Goal: Transaction & Acquisition: Purchase product/service

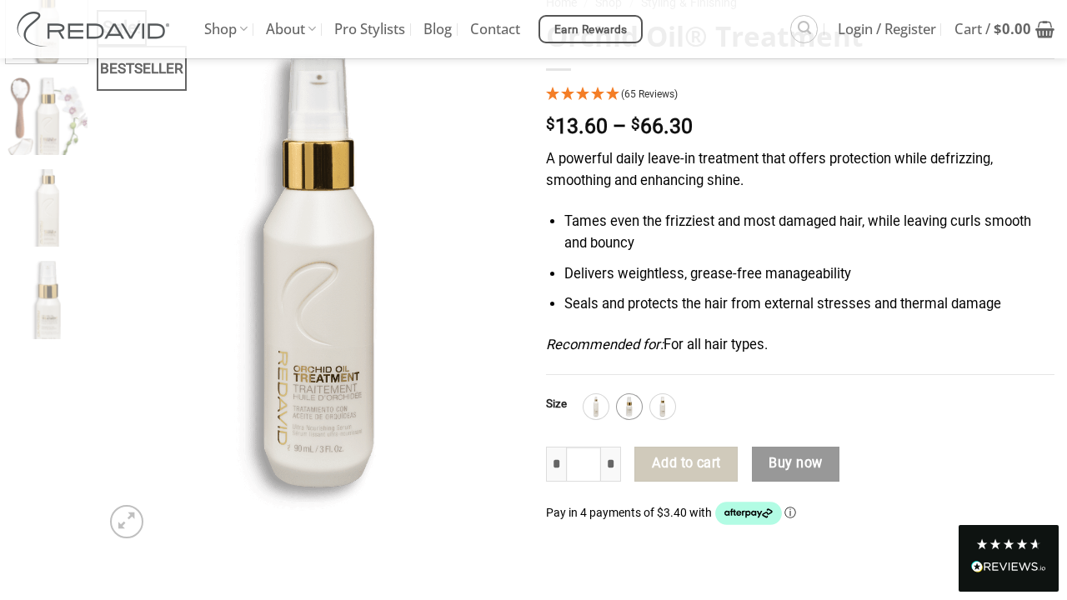
click at [632, 396] on img at bounding box center [629, 407] width 22 height 22
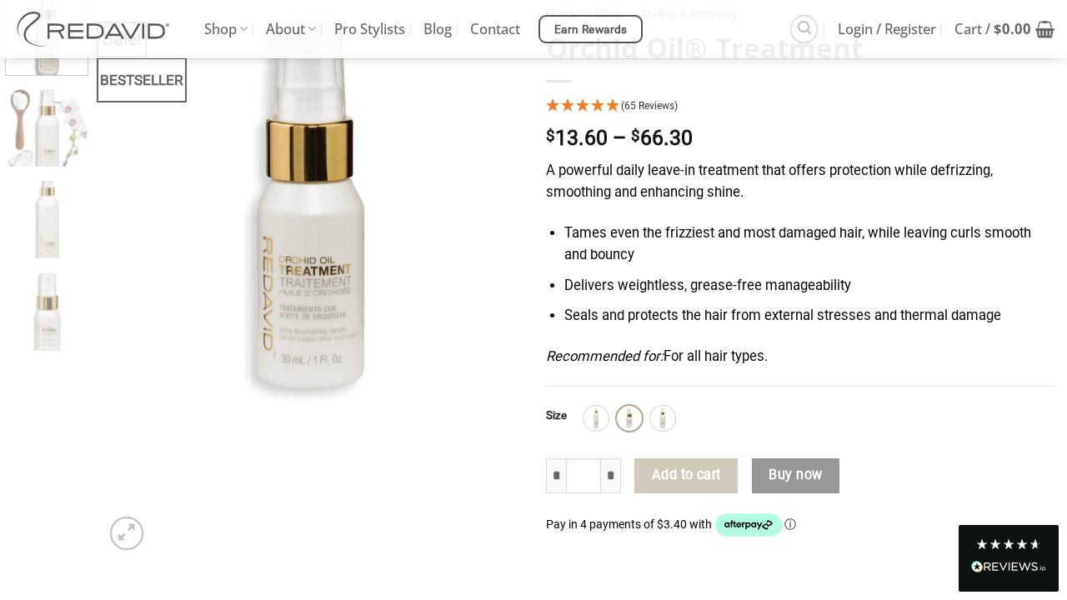
scroll to position [211, 0]
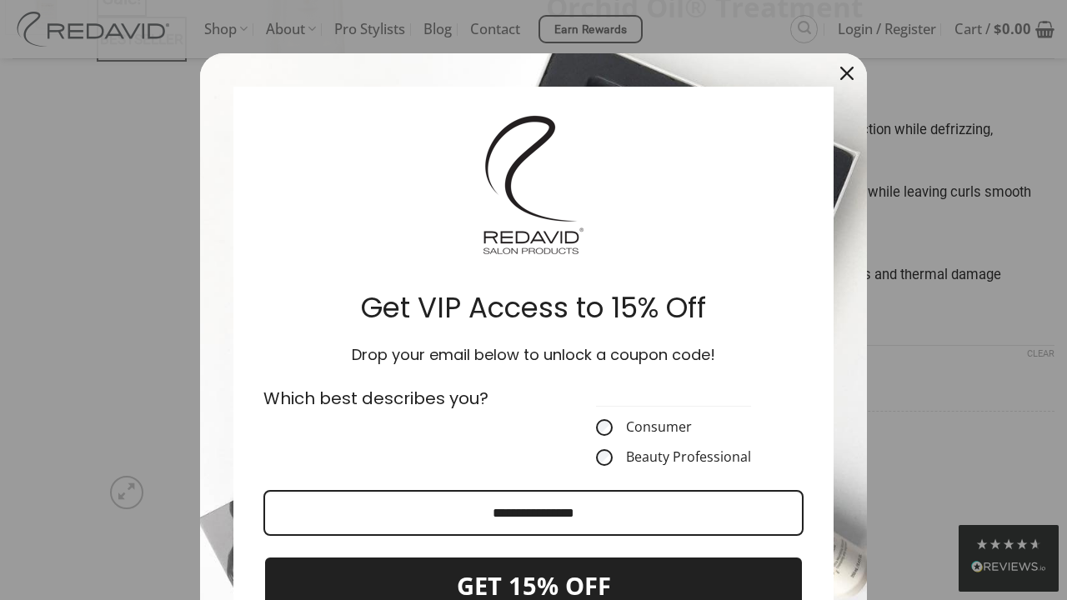
click at [602, 376] on div "Consumer Beauty Professional This field is required" at bounding box center [673, 426] width 280 height 100
click at [848, 71] on icon "close icon" at bounding box center [846, 73] width 13 height 13
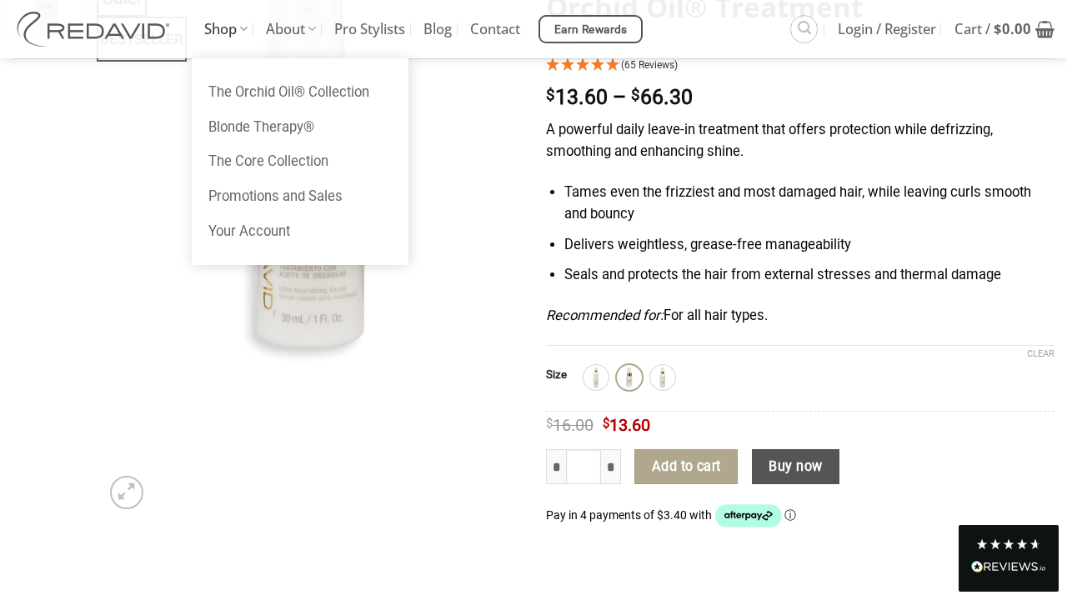
click at [229, 23] on link "Shop" at bounding box center [225, 29] width 43 height 58
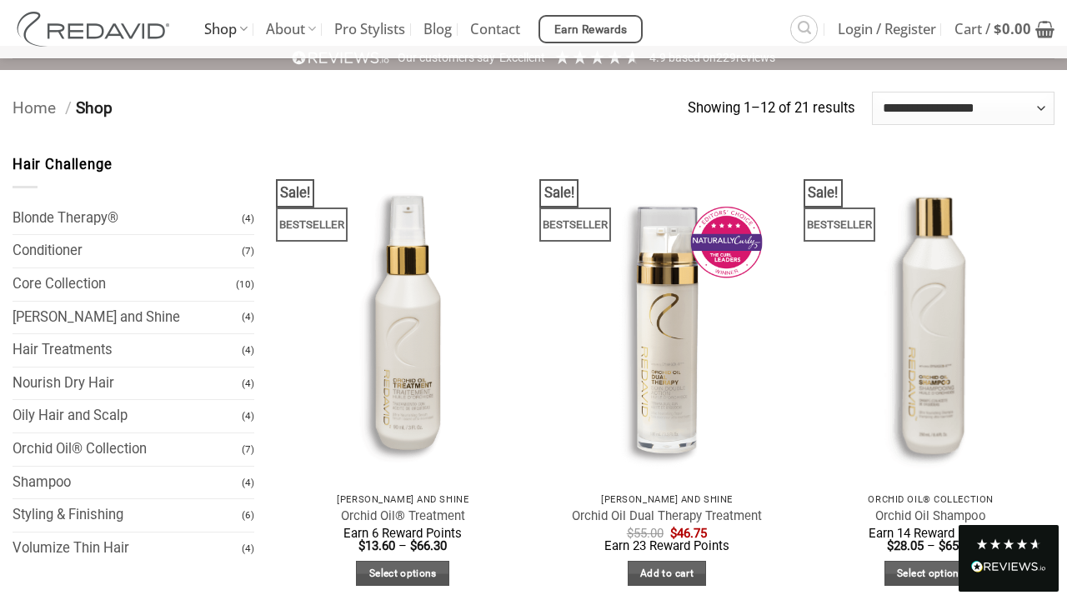
scroll to position [57, 0]
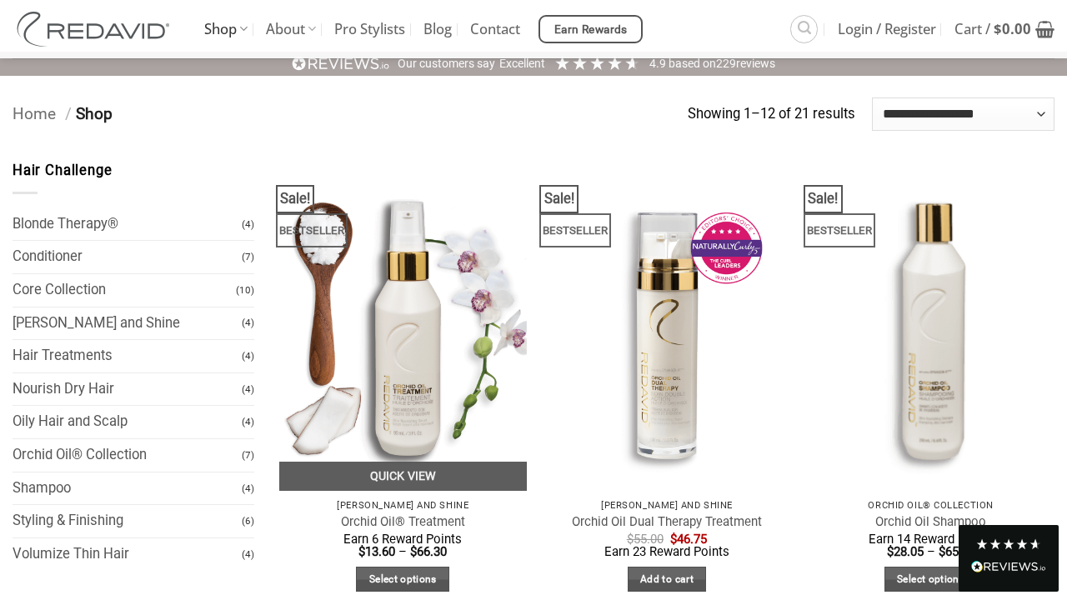
click at [411, 346] on img at bounding box center [402, 325] width 247 height 330
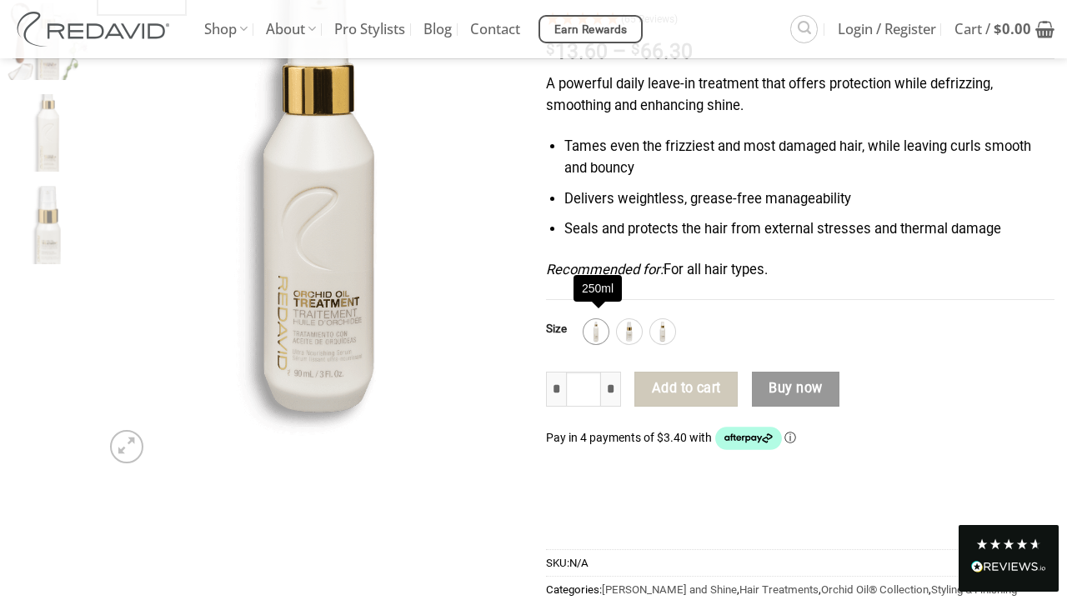
click at [597, 327] on img at bounding box center [596, 332] width 22 height 22
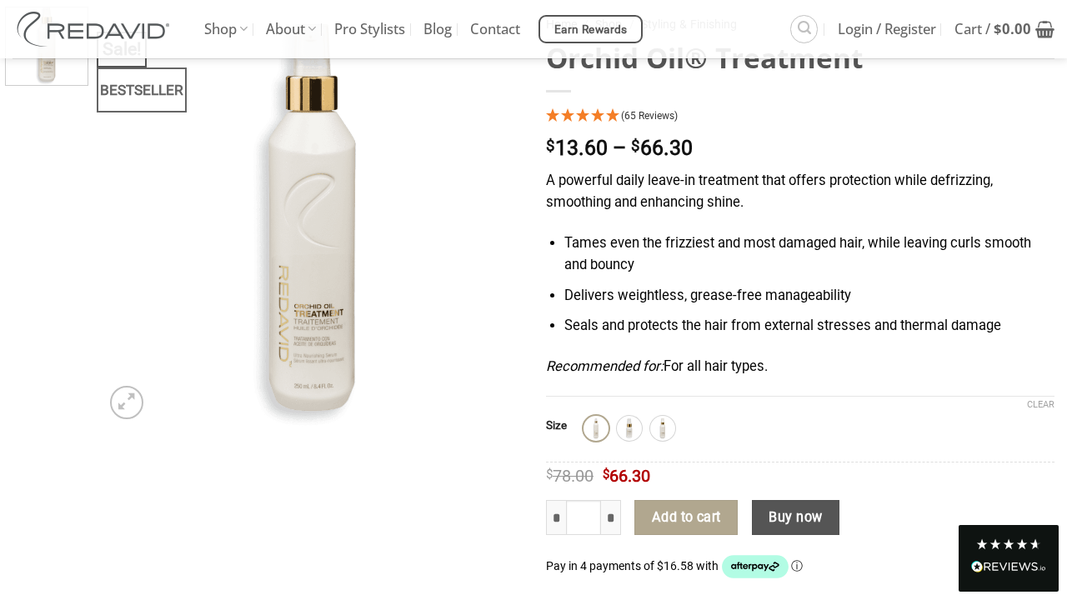
scroll to position [166, 0]
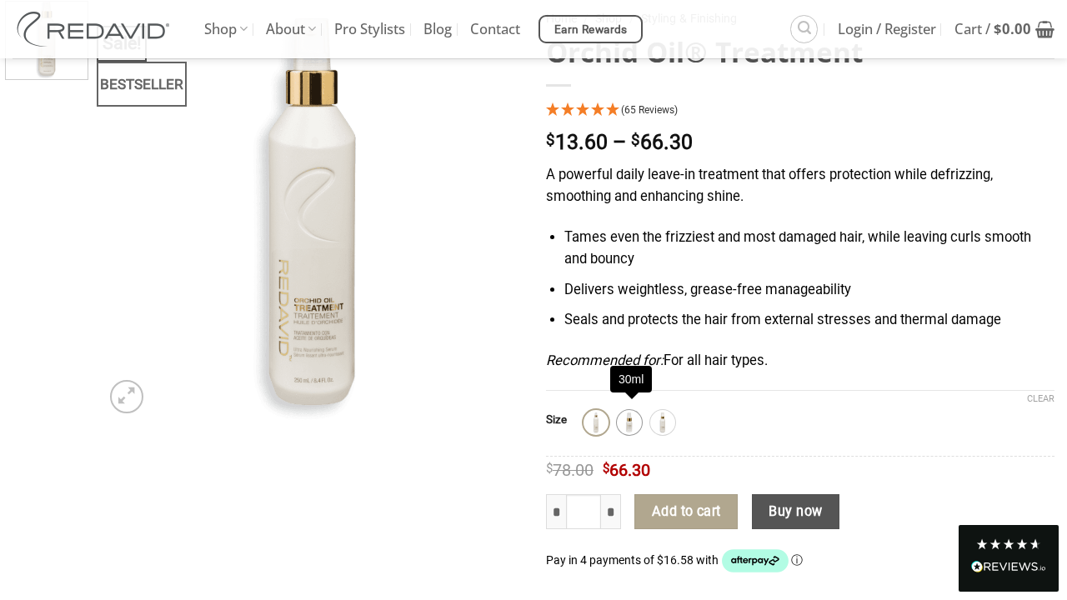
click at [633, 412] on img at bounding box center [629, 423] width 22 height 22
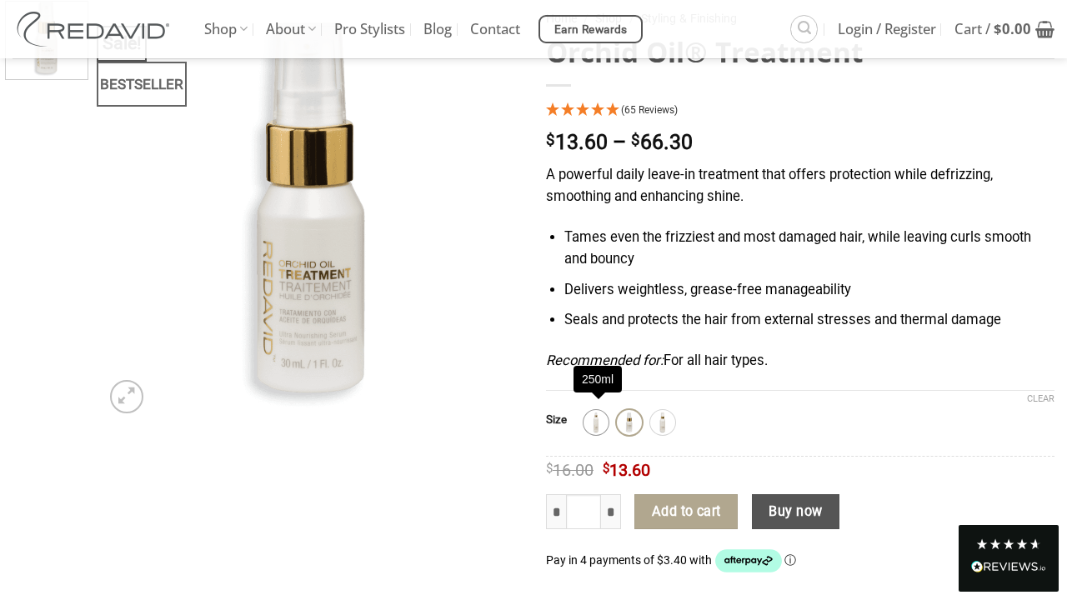
click at [601, 412] on img at bounding box center [596, 423] width 22 height 22
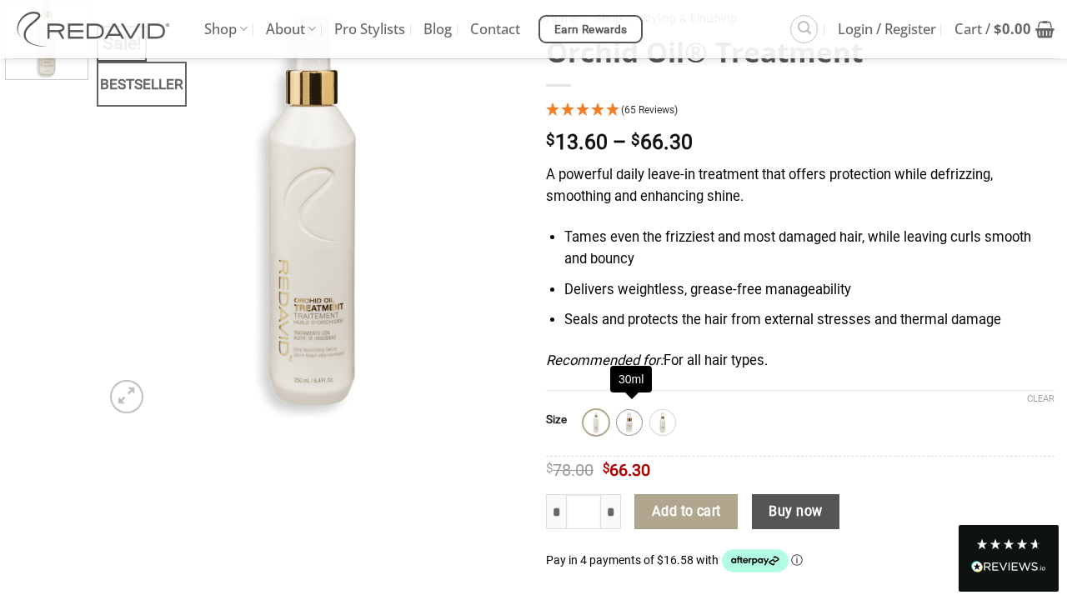
click at [635, 419] on img at bounding box center [629, 423] width 22 height 22
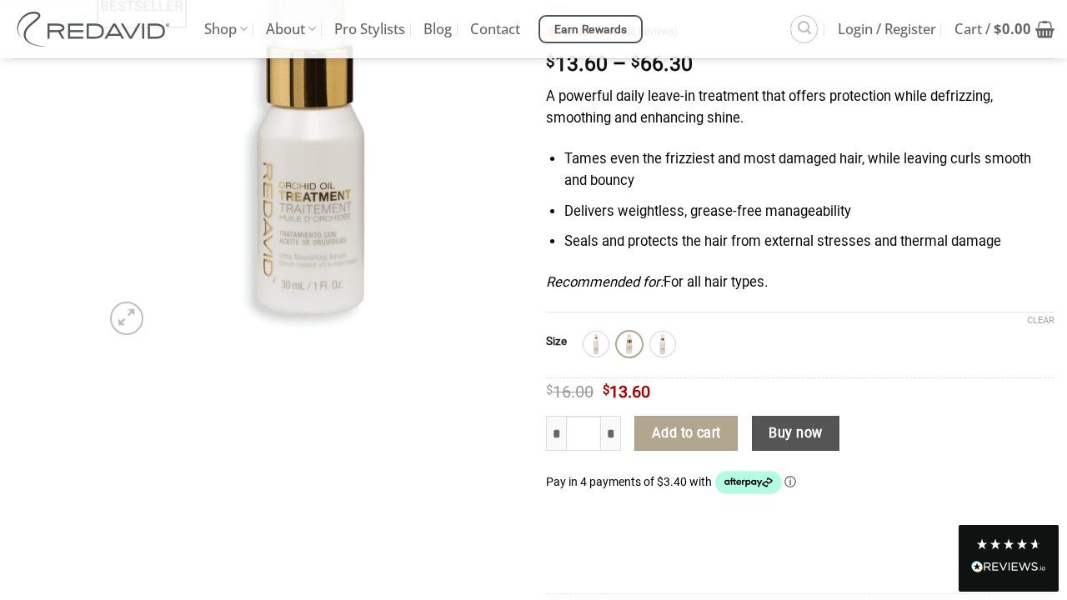
scroll to position [245, 0]
click at [659, 340] on img at bounding box center [663, 343] width 22 height 22
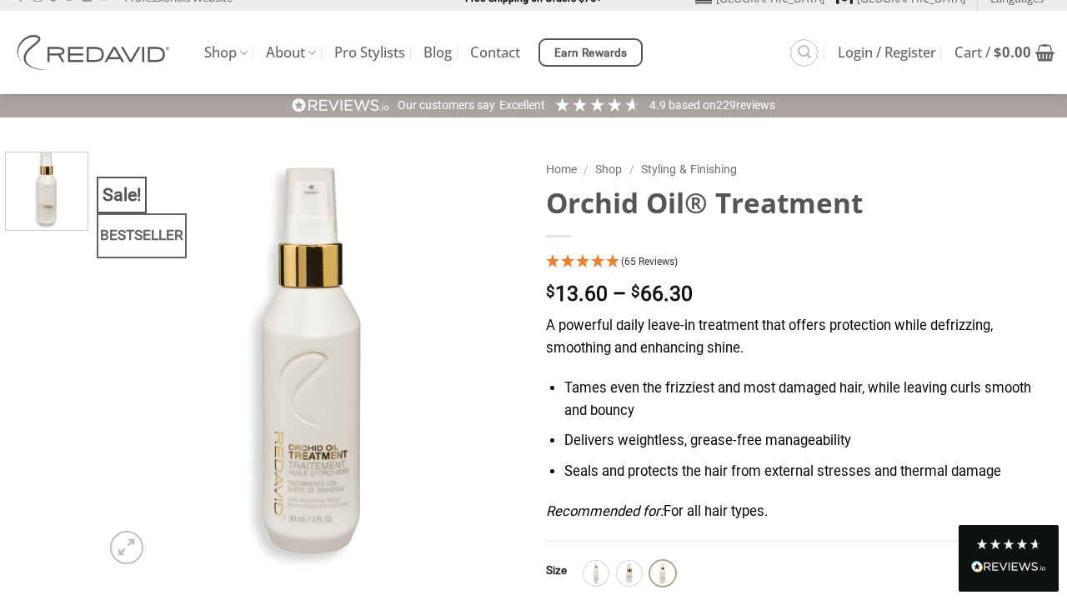
scroll to position [0, 0]
